Goal: Task Accomplishment & Management: Manage account settings

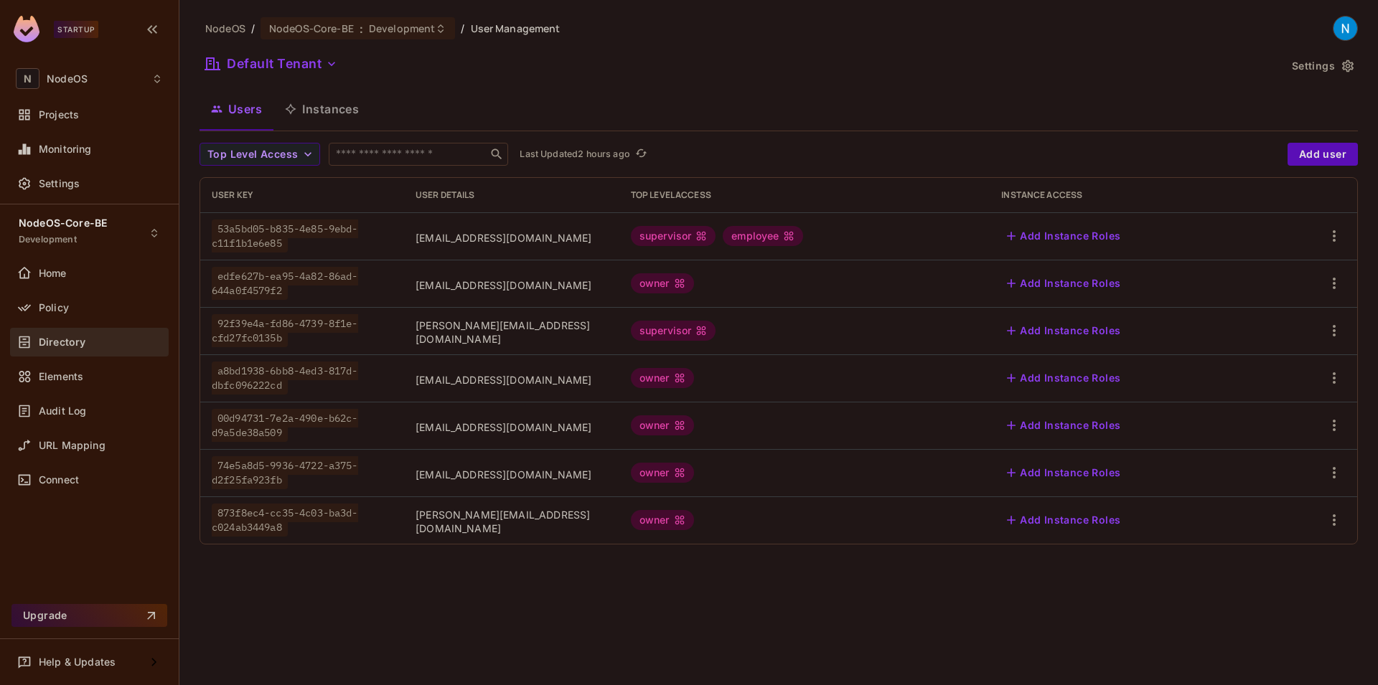
click at [580, 581] on div "NodeOS / NodeOS-Core-BE : Development / User Management Default Tenant Settings…" at bounding box center [778, 342] width 1198 height 685
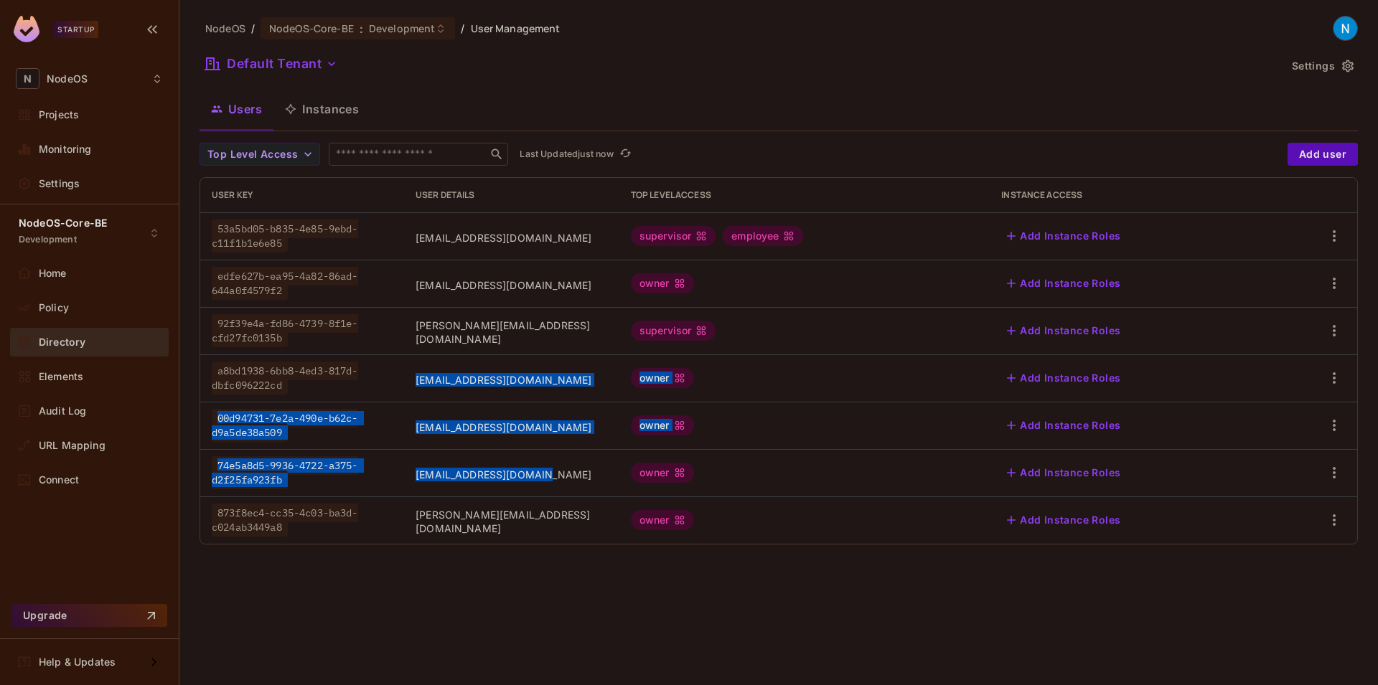
drag, startPoint x: 378, startPoint y: 380, endPoint x: 591, endPoint y: 486, distance: 237.5
click at [534, 479] on tbody "53a5bd05-b835-4e85-9ebd-c11f1b1e6e85 tanishqoct11@gmail.com supervisor employee…" at bounding box center [778, 377] width 1157 height 331
click at [591, 486] on td "[EMAIL_ADDRESS][DOMAIN_NAME]" at bounding box center [511, 472] width 215 height 47
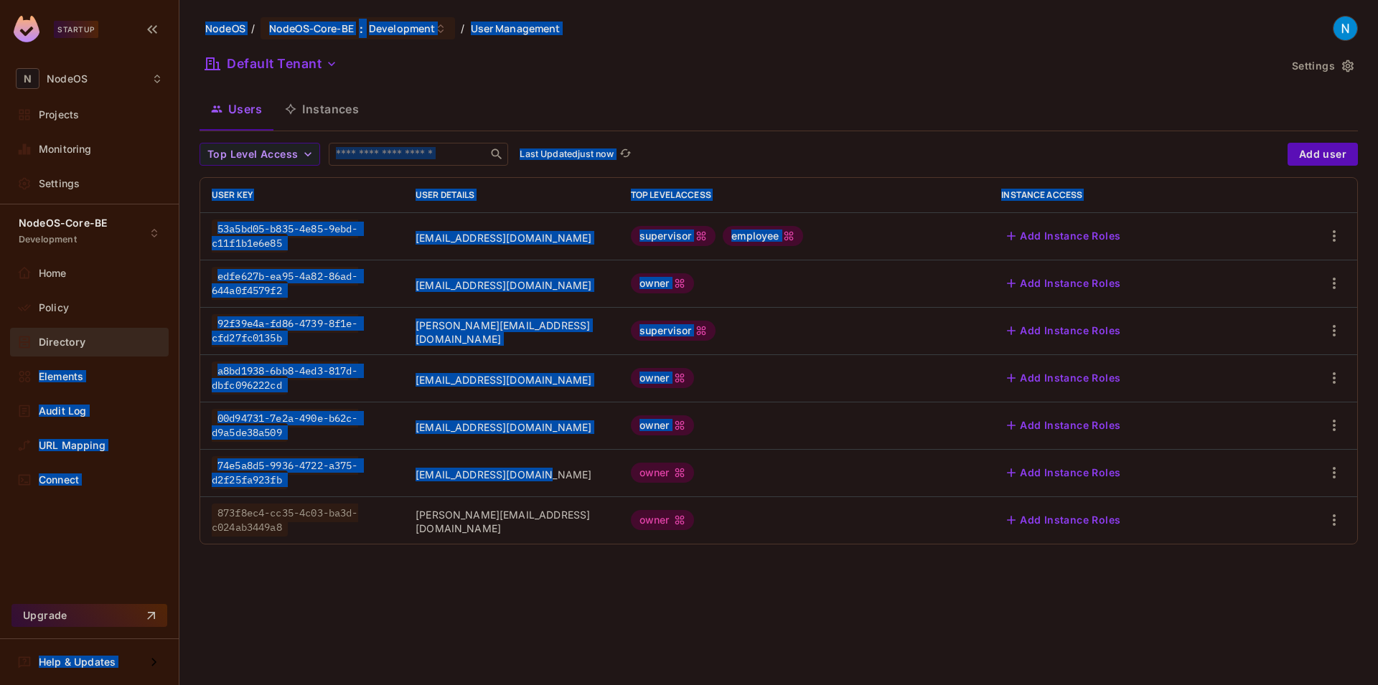
drag, startPoint x: 366, startPoint y: 431, endPoint x: 89, endPoint y: 344, distance: 290.0
click at [89, 344] on div "Startup N NodeOS Projects Monitoring Settings NodeOS-Core-BE Development Home P…" at bounding box center [689, 342] width 1378 height 685
click at [286, 433] on span "00d94731-7e2a-490e-b62c-d9a5de38a509" at bounding box center [285, 425] width 146 height 33
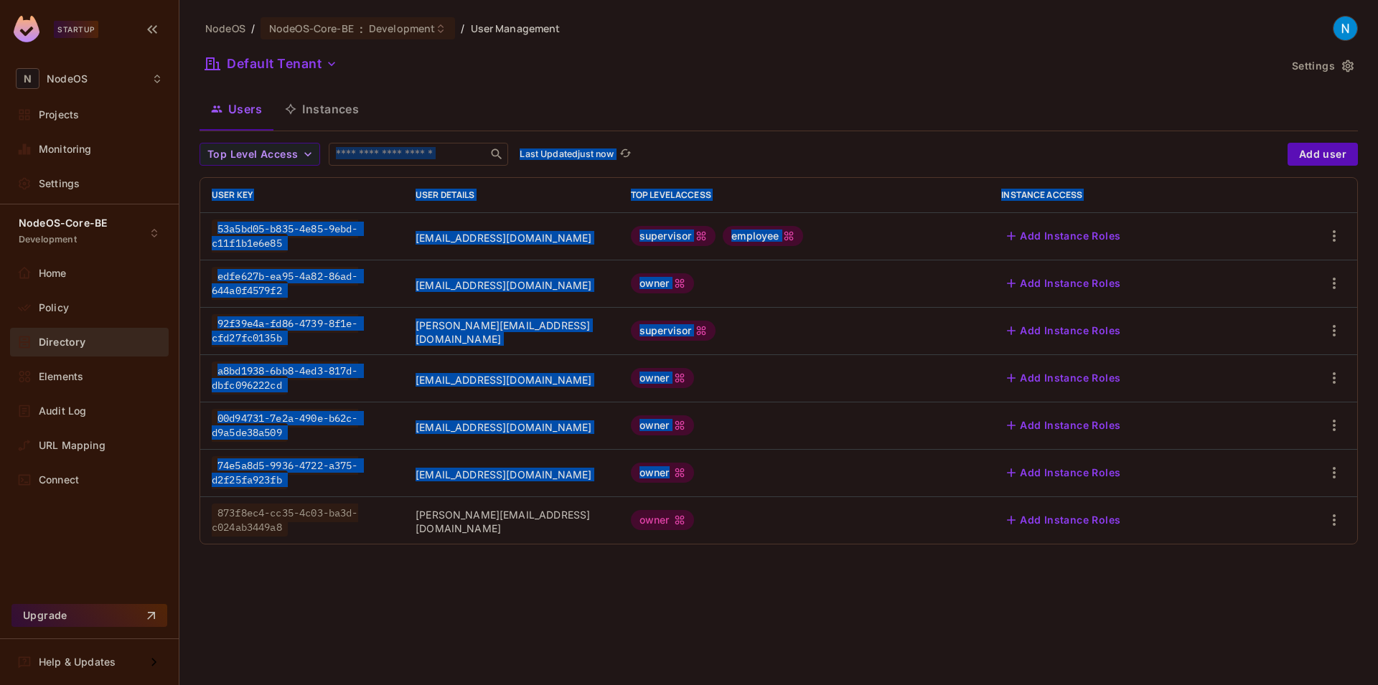
drag, startPoint x: 759, startPoint y: 481, endPoint x: 262, endPoint y: 123, distance: 612.3
click at [262, 123] on div "NodeOS / NodeOS-Core-BE : Development / User Management Default Tenant Settings…" at bounding box center [778, 286] width 1158 height 540
click at [485, 271] on td "[EMAIL_ADDRESS][DOMAIN_NAME]" at bounding box center [511, 283] width 215 height 47
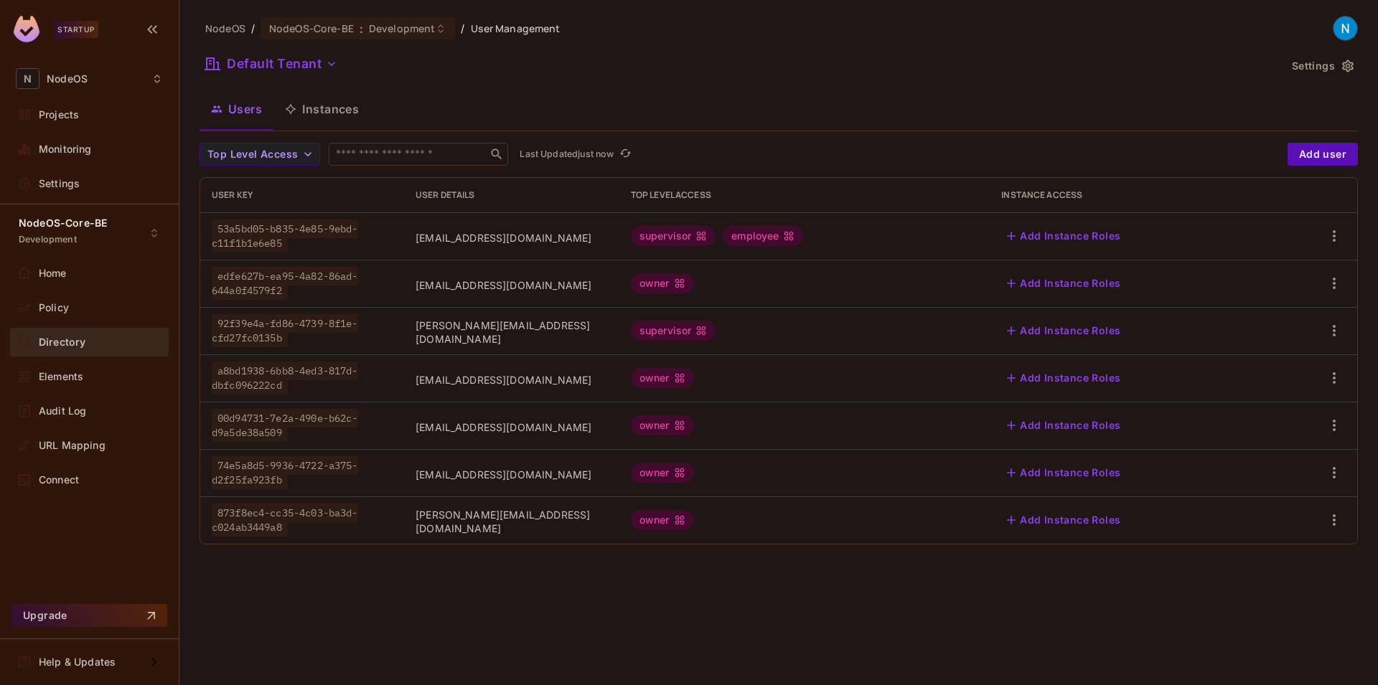
click at [1224, 107] on div "Users Instances" at bounding box center [778, 109] width 1158 height 36
click at [1347, 31] on img at bounding box center [1345, 29] width 24 height 24
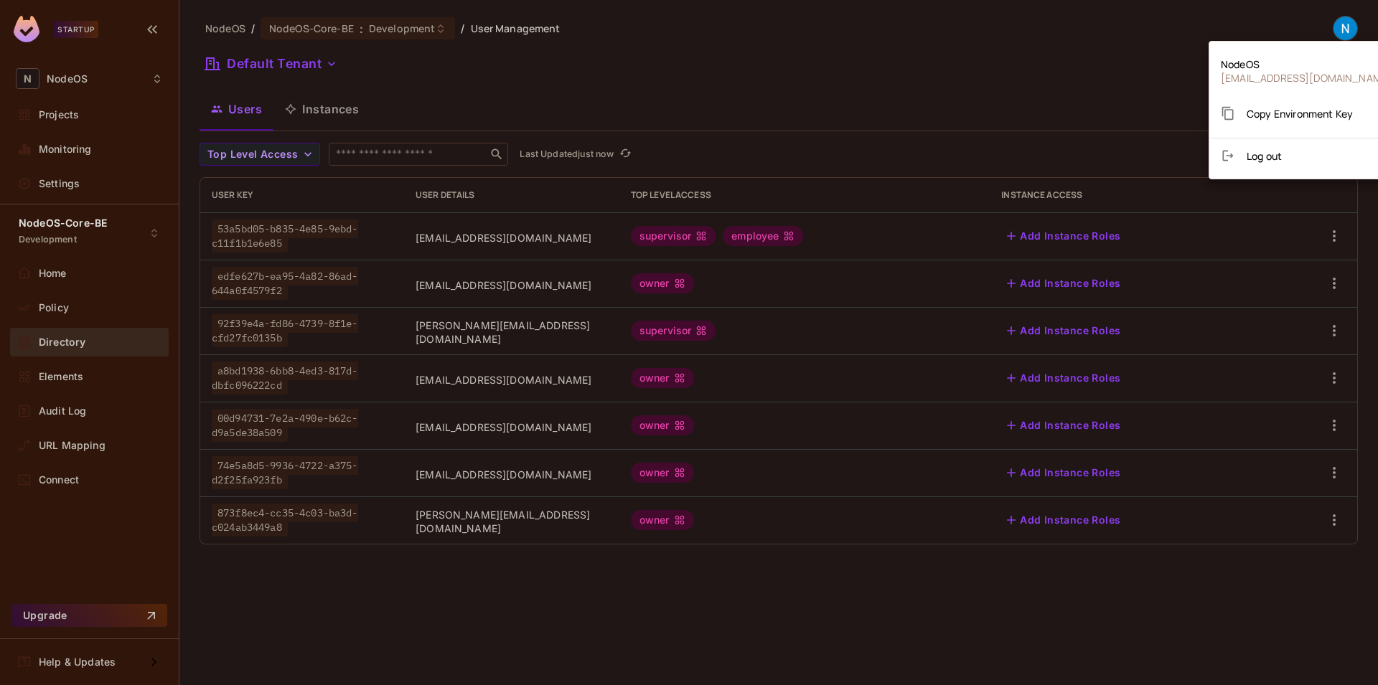
click at [1024, 47] on div at bounding box center [689, 342] width 1378 height 685
